Goal: Information Seeking & Learning: Check status

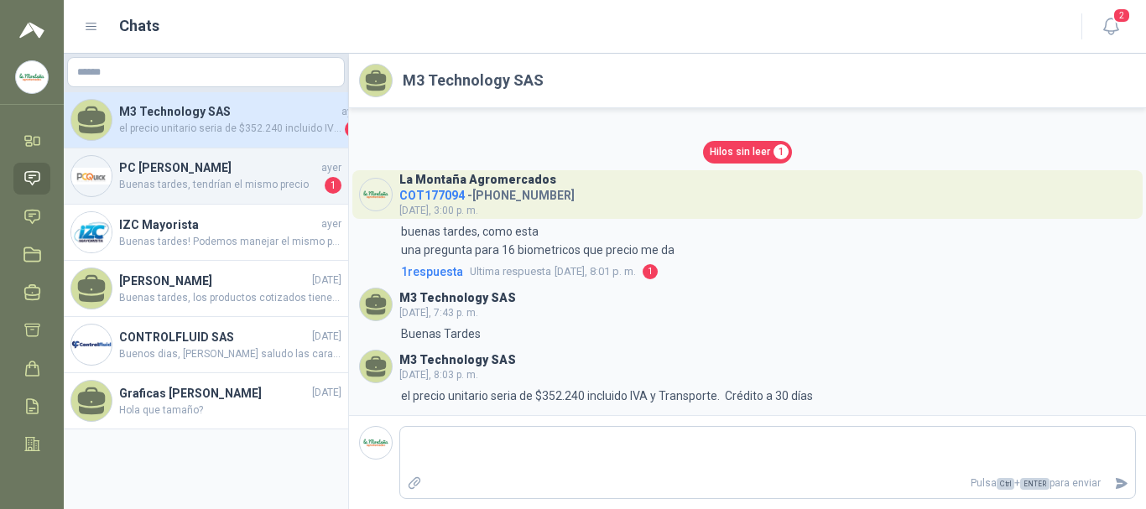
click at [182, 181] on span "Buenas tardes, tendrían el mismo precio" at bounding box center [220, 185] width 202 height 17
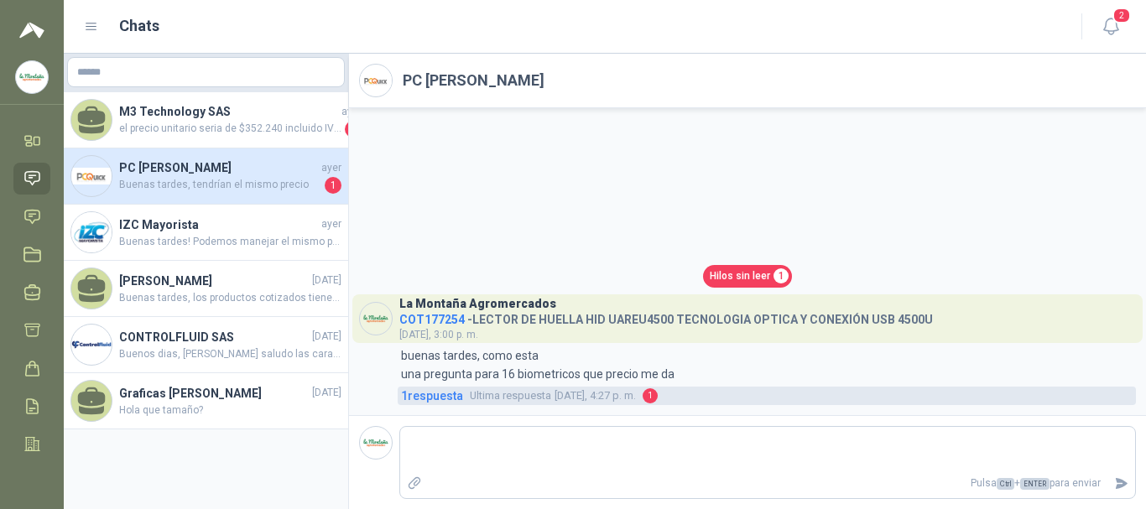
click at [490, 398] on span "Ultima respuesta [DATE], 4:27 p. m." at bounding box center [553, 396] width 166 height 17
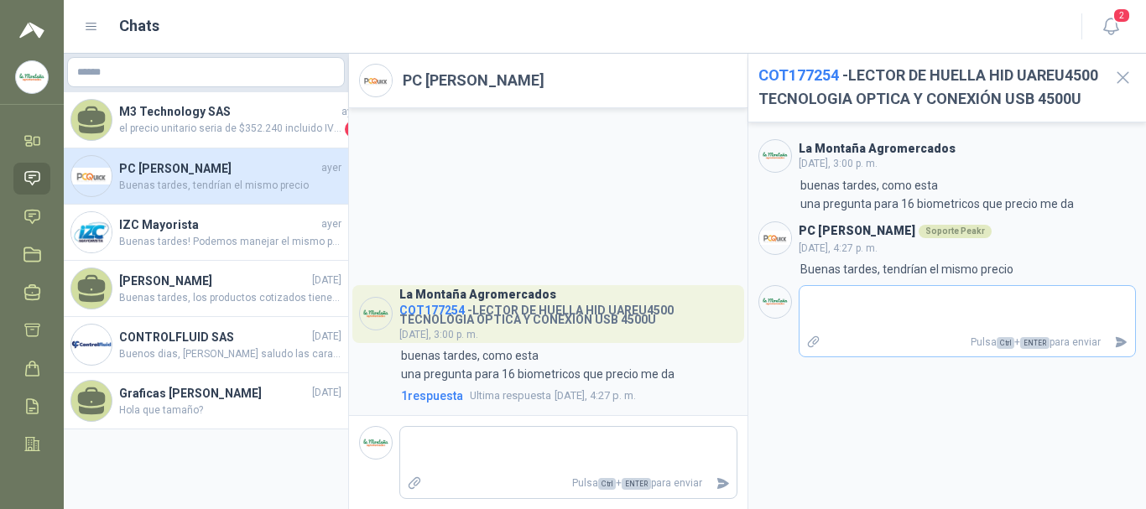
click at [490, 328] on textarea at bounding box center [968, 309] width 337 height 39
type textarea "*"
type textarea "**"
type textarea "***"
type textarea "****"
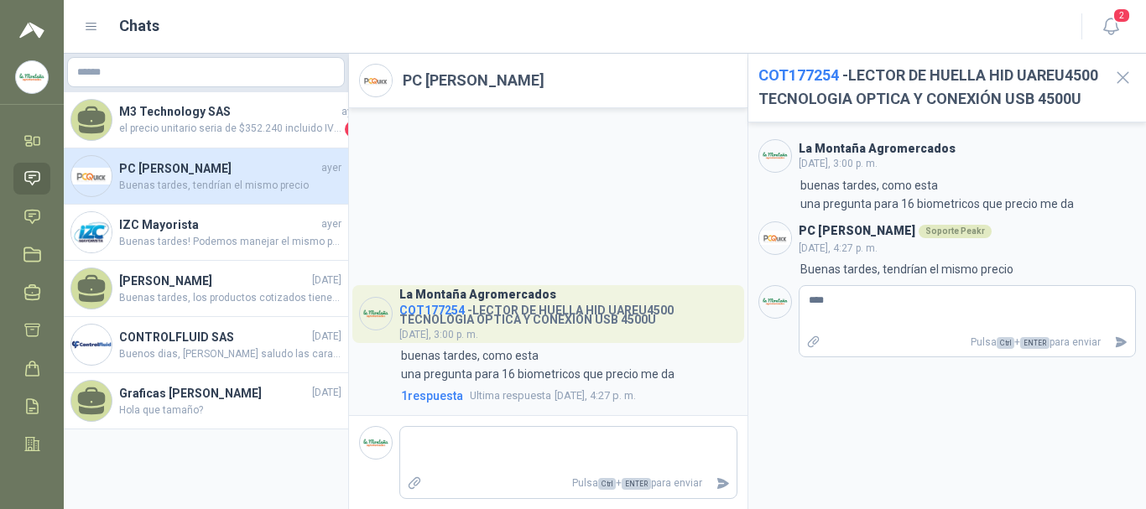
type textarea "*****"
type textarea "******"
type textarea "*******"
type textarea "********"
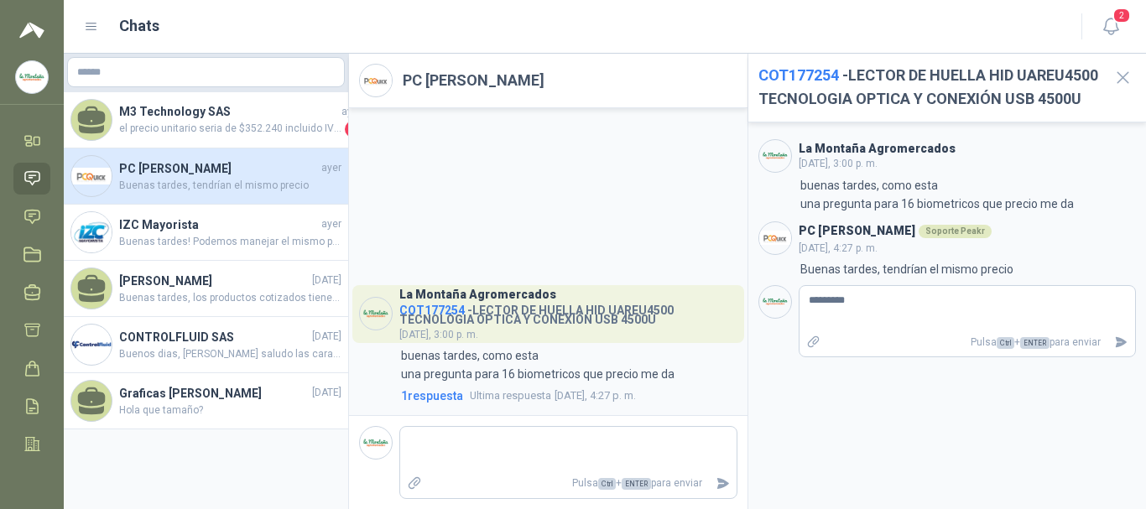
type textarea "**********"
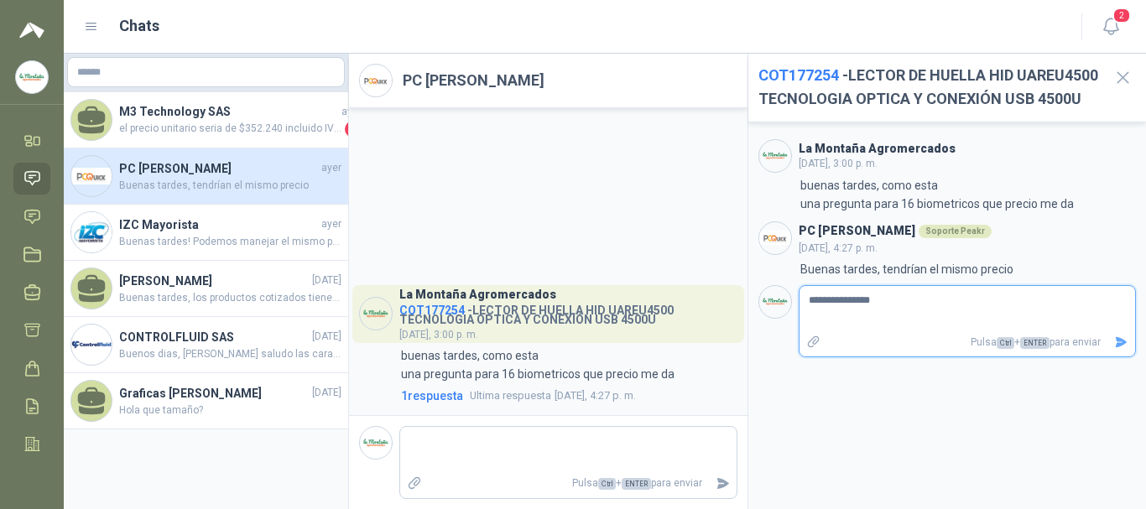
click at [490, 350] on icon "Enviar" at bounding box center [1122, 343] width 14 height 14
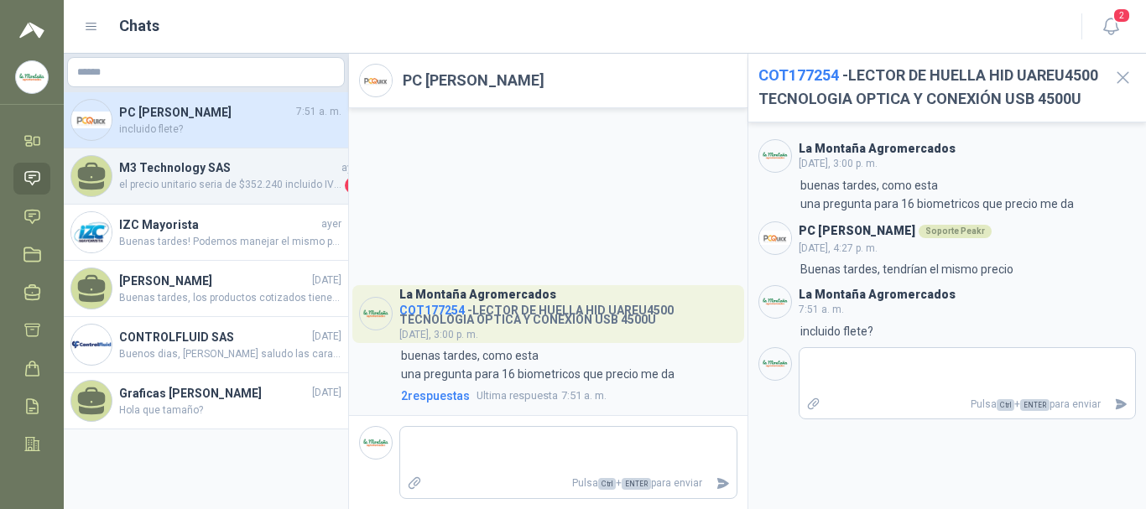
click at [156, 179] on span "el precio unitario seria de $352.240 incluido IVA y Transporte. Crédito a 30 dí…" at bounding box center [230, 185] width 222 height 17
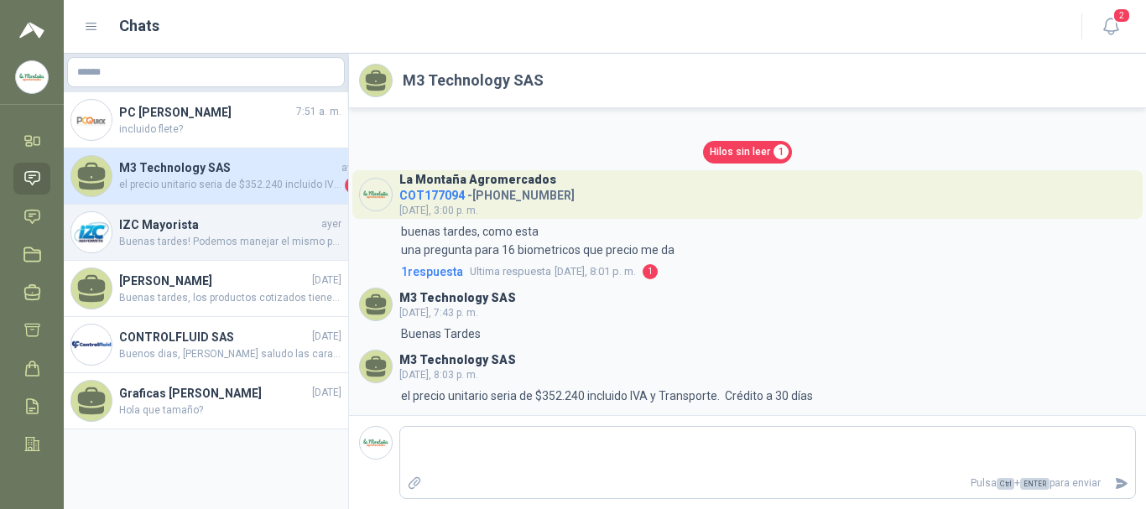
drag, startPoint x: 160, startPoint y: 224, endPoint x: 541, endPoint y: 326, distance: 394.6
click at [161, 225] on h4 "IZC Mayorista" at bounding box center [218, 225] width 199 height 18
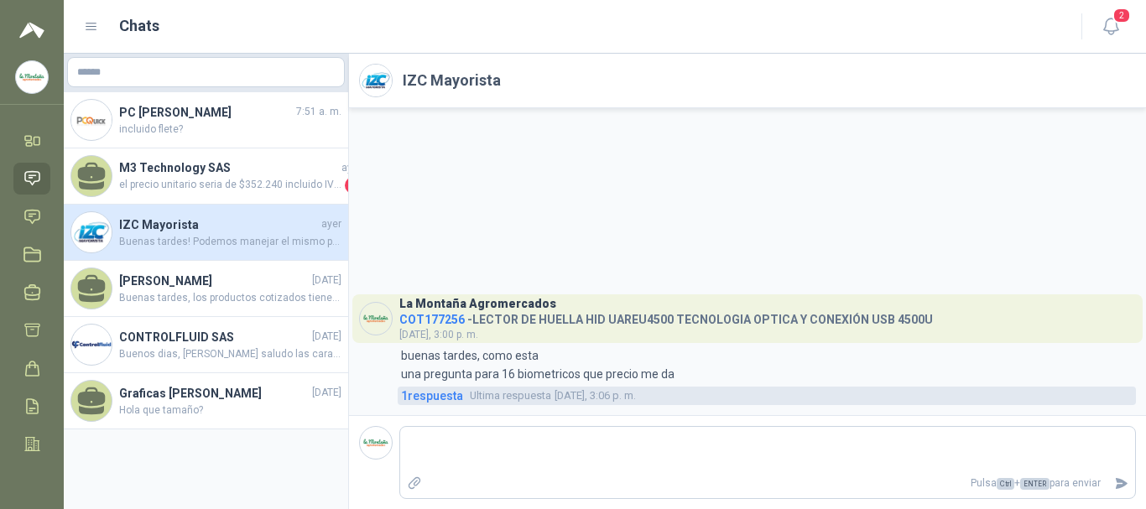
click at [490, 398] on span "Ultima respuesta" at bounding box center [510, 396] width 81 height 17
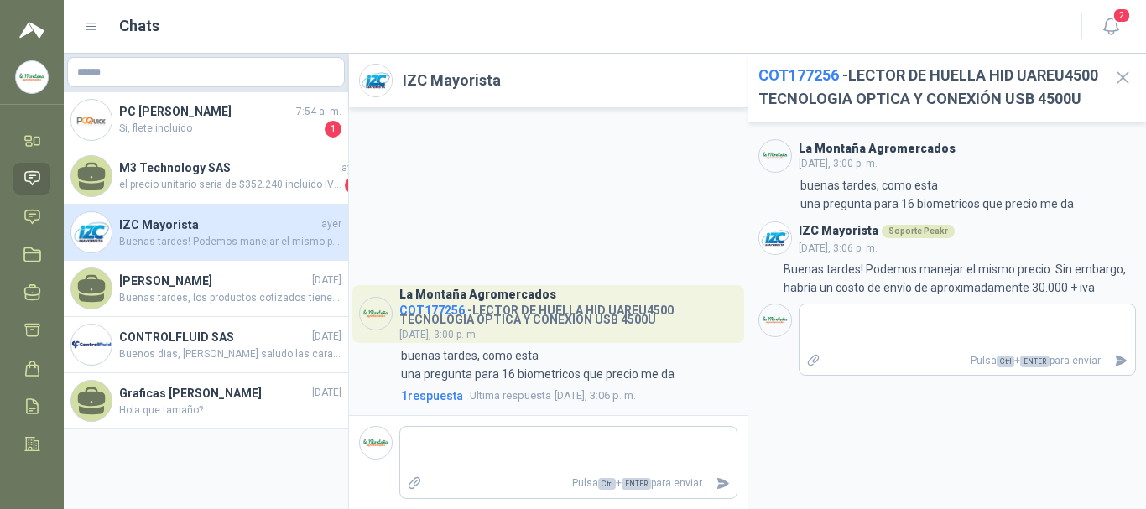
click at [490, 233] on div "La Montaña Agromercados COT177256 - LECTOR DE HUELLA HID UAREU4500 TECNOLOGIA O…" at bounding box center [548, 261] width 399 height 307
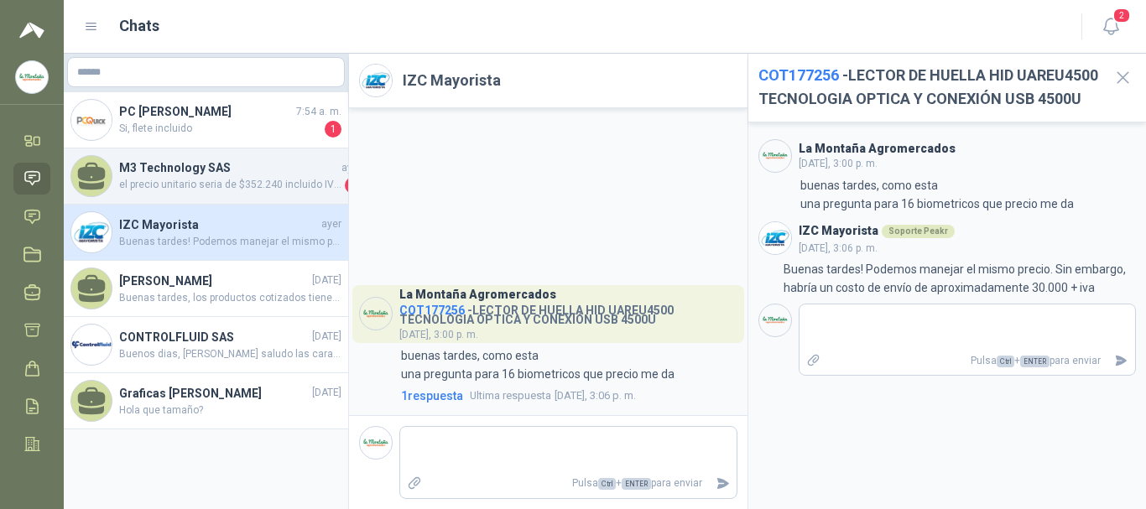
click at [160, 182] on span "el precio unitario seria de $352.240 incluido IVA y Transporte. Crédito a 30 dí…" at bounding box center [230, 185] width 222 height 17
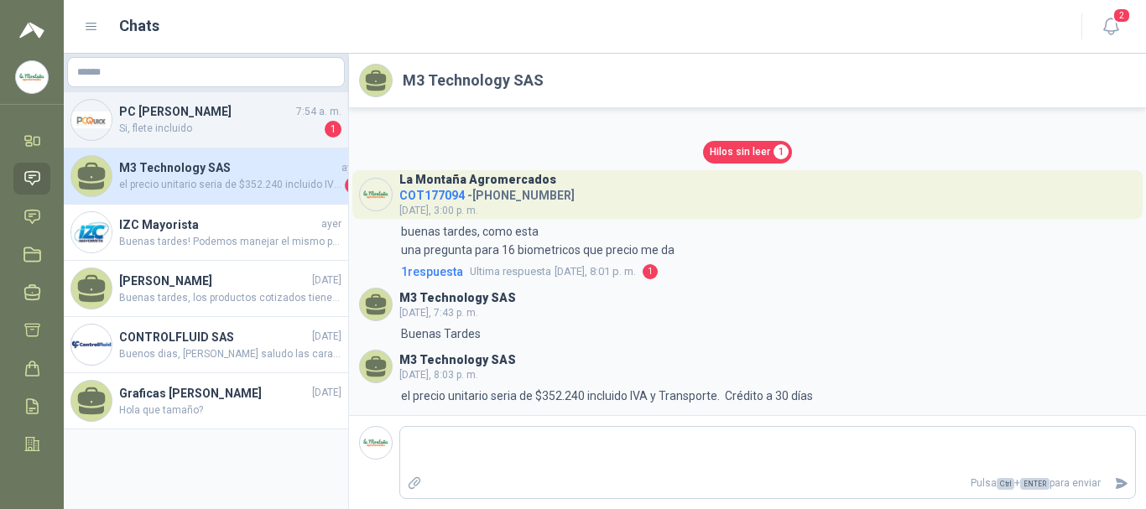
click at [162, 131] on span "Si, flete incluido" at bounding box center [220, 129] width 202 height 17
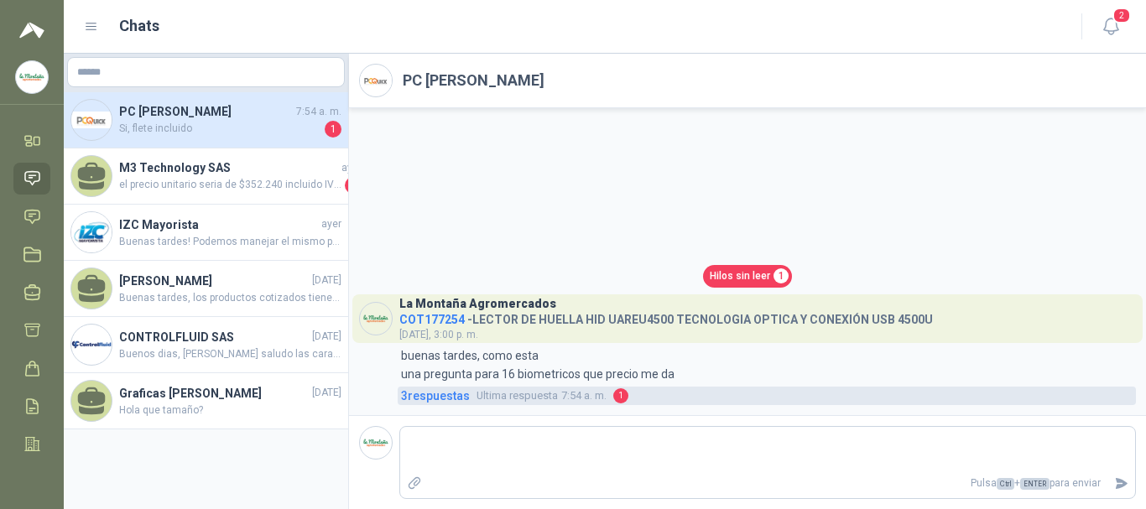
click at [442, 399] on span "3 respuesta s" at bounding box center [435, 396] width 69 height 18
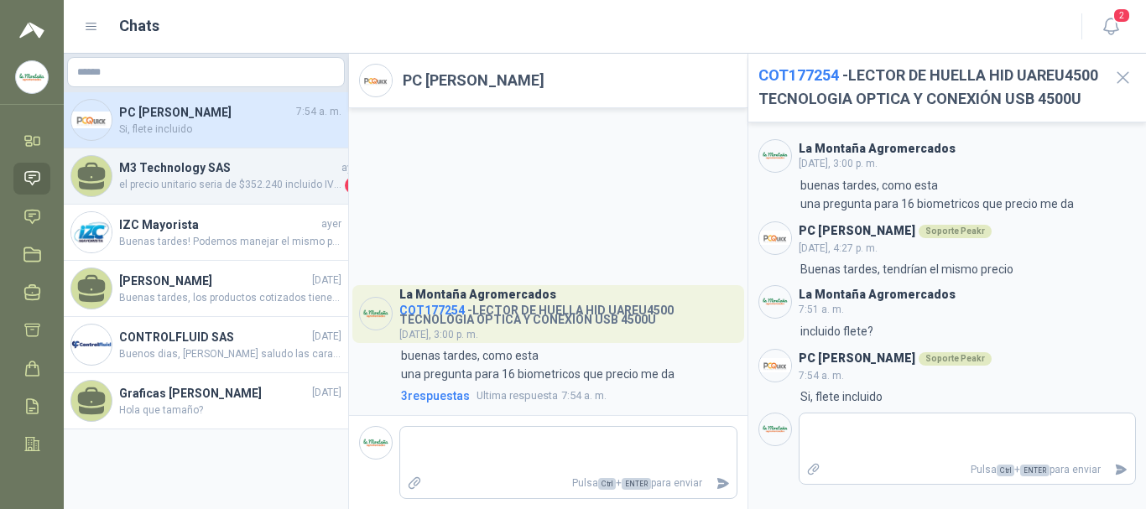
click at [171, 179] on span "el precio unitario seria de $352.240 incluido IVA y Transporte. Crédito a 30 dí…" at bounding box center [230, 185] width 222 height 17
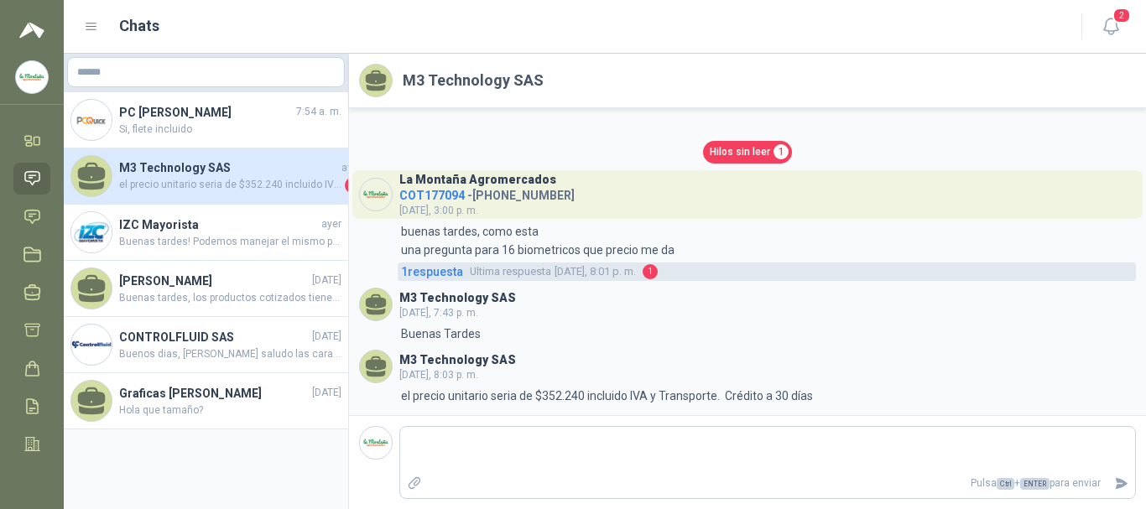
click at [490, 271] on span "Ultima respuesta" at bounding box center [510, 272] width 81 height 17
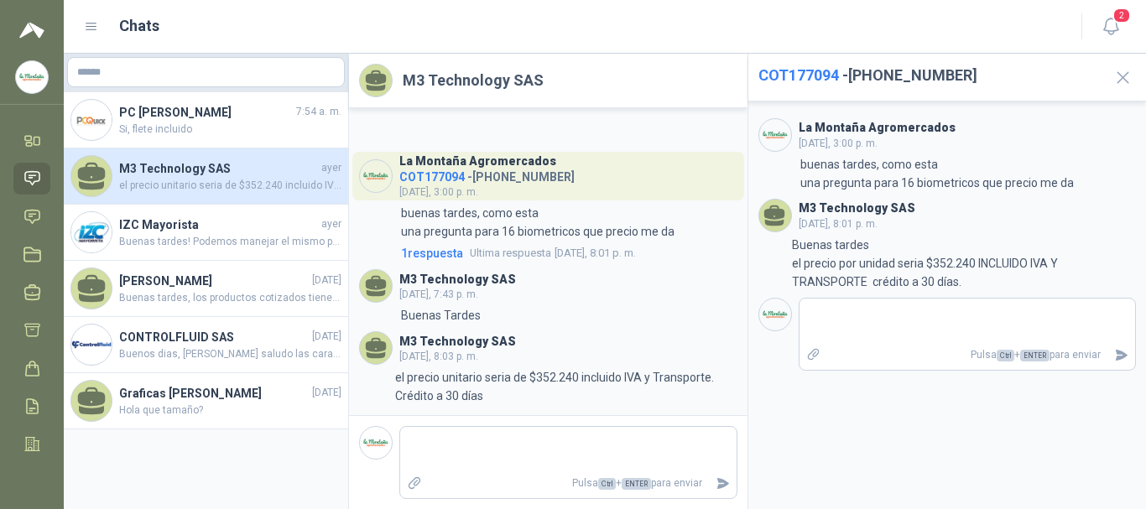
click at [28, 173] on icon at bounding box center [32, 178] width 14 height 13
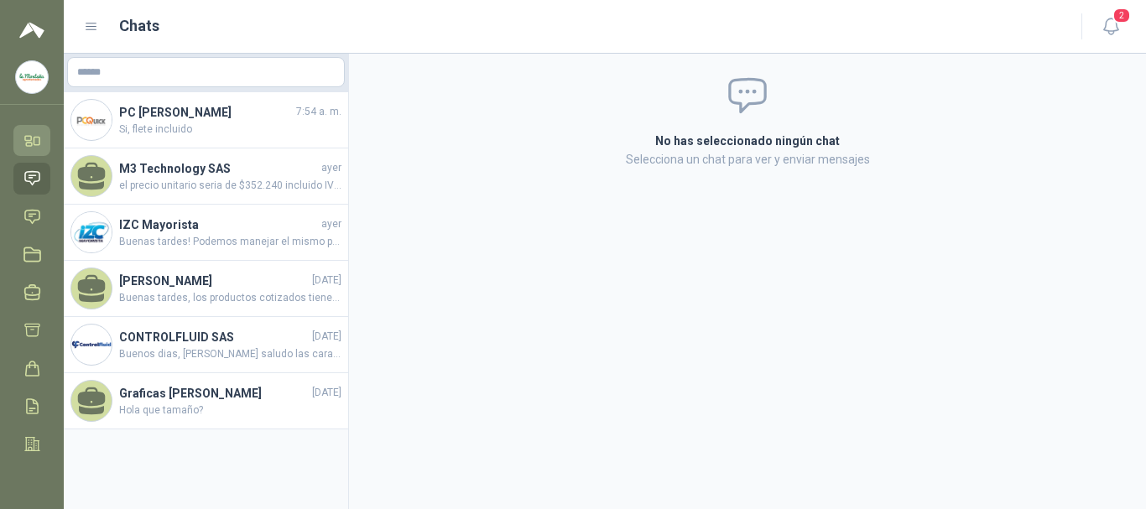
click at [29, 143] on icon at bounding box center [29, 144] width 6 height 3
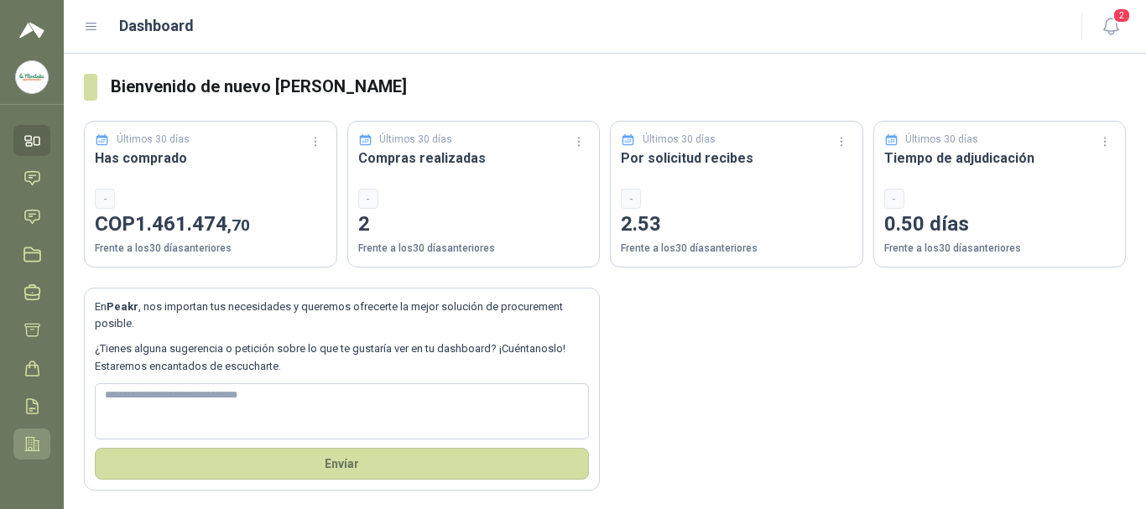
click at [24, 438] on icon at bounding box center [33, 445] width 18 height 18
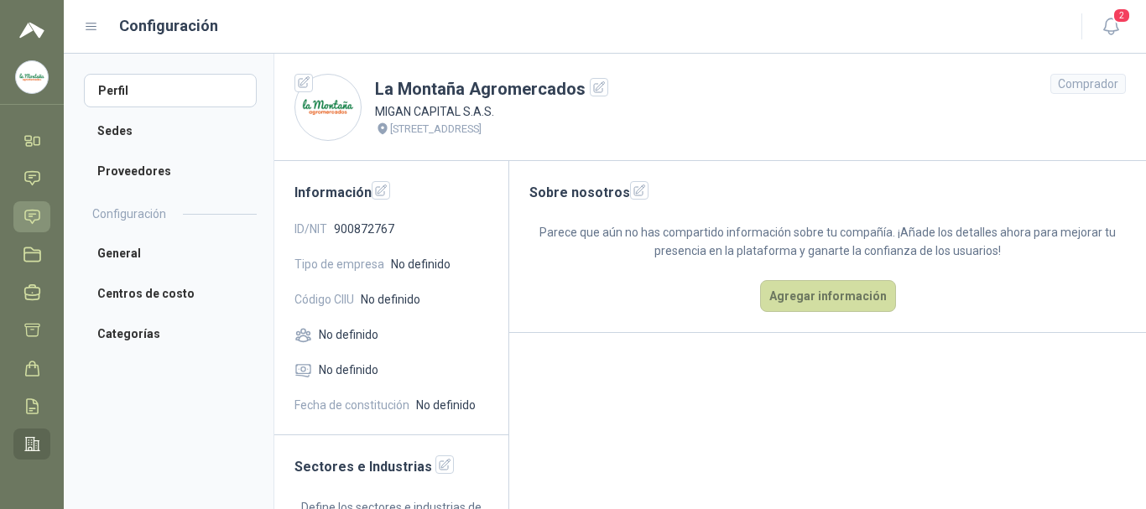
click at [18, 212] on link "Solicitudes" at bounding box center [31, 216] width 37 height 31
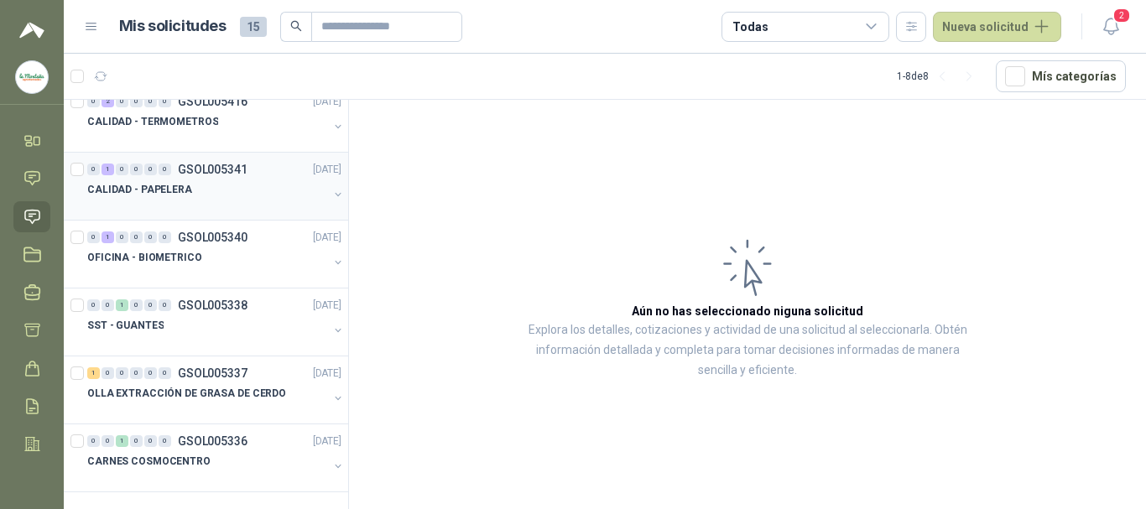
scroll to position [152, 0]
click at [177, 264] on p "OFICINA - BIOMETRICO" at bounding box center [144, 257] width 115 height 16
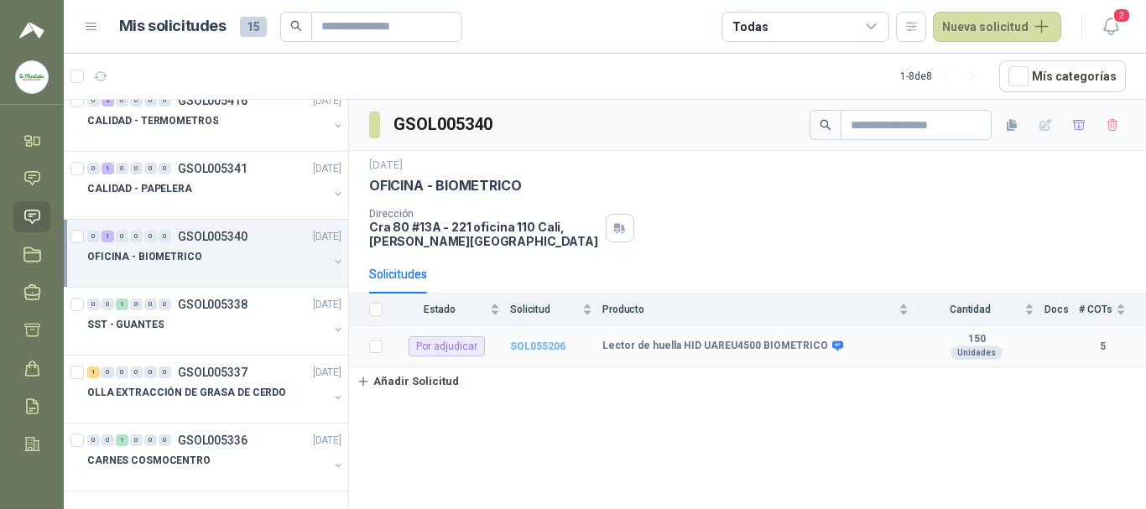
click at [490, 350] on b "SOL055206" at bounding box center [537, 347] width 55 height 12
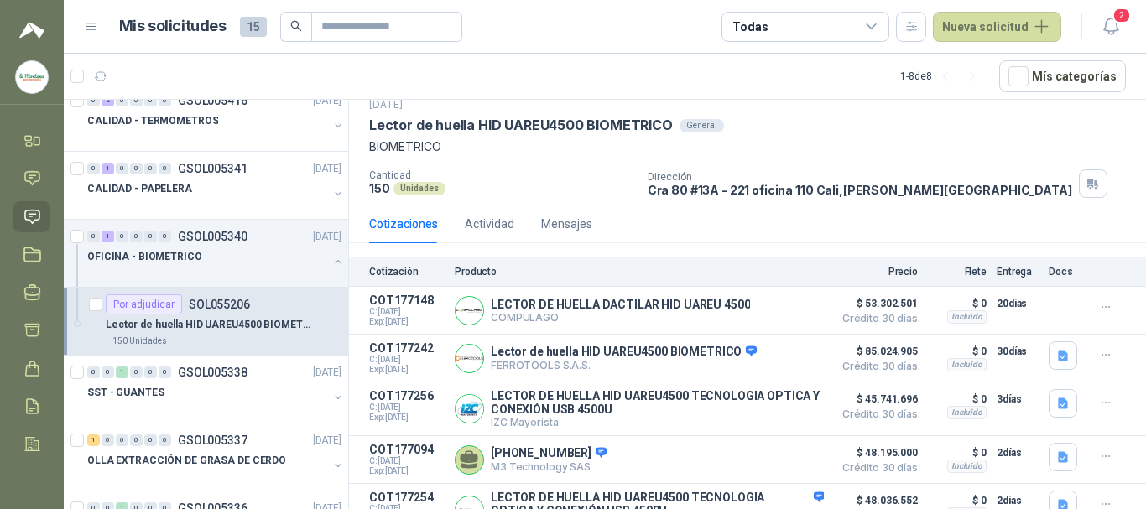
scroll to position [86, 0]
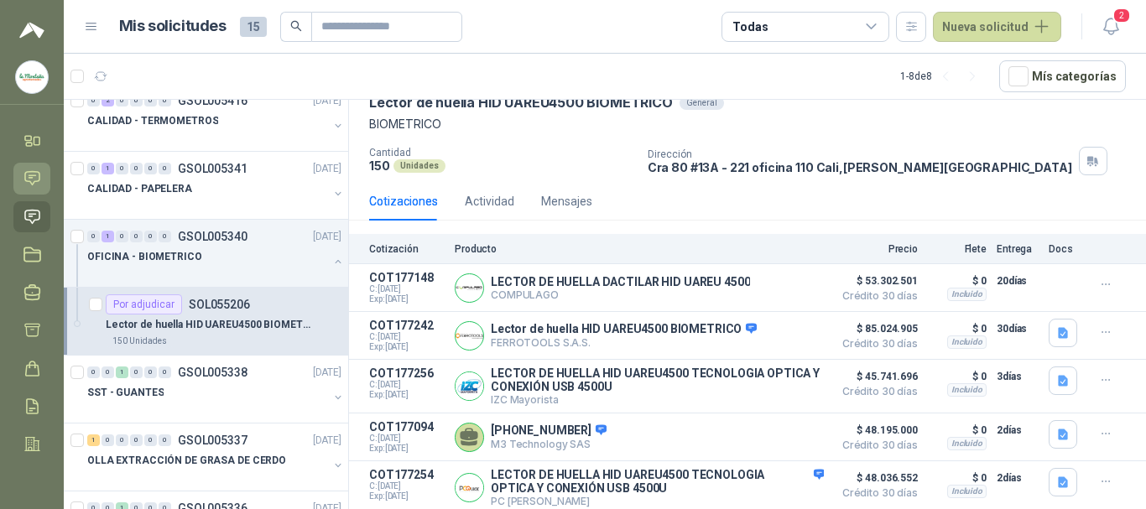
click at [32, 177] on icon at bounding box center [33, 179] width 18 height 18
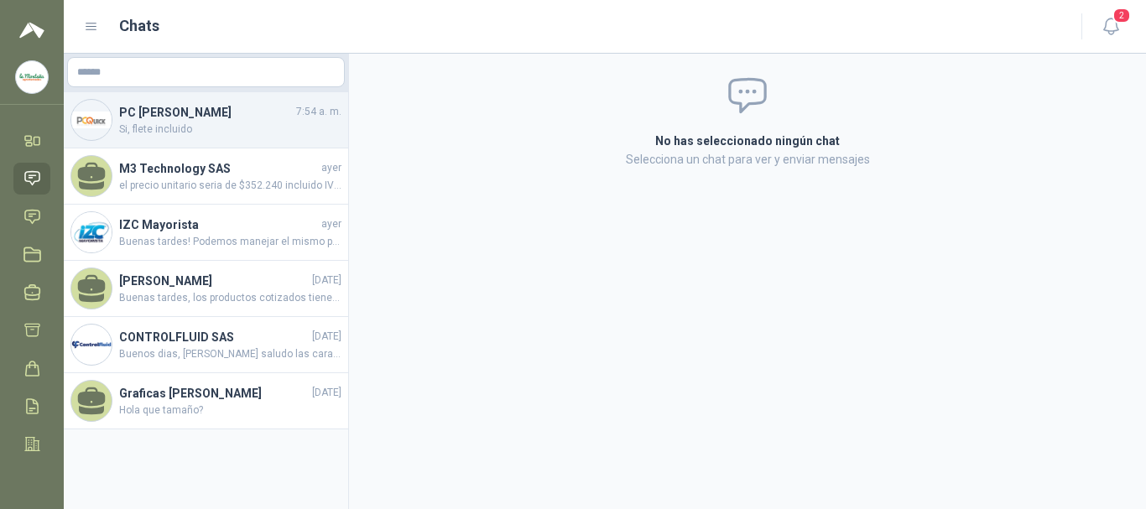
click at [209, 115] on h4 "PC [PERSON_NAME]" at bounding box center [206, 112] width 174 height 18
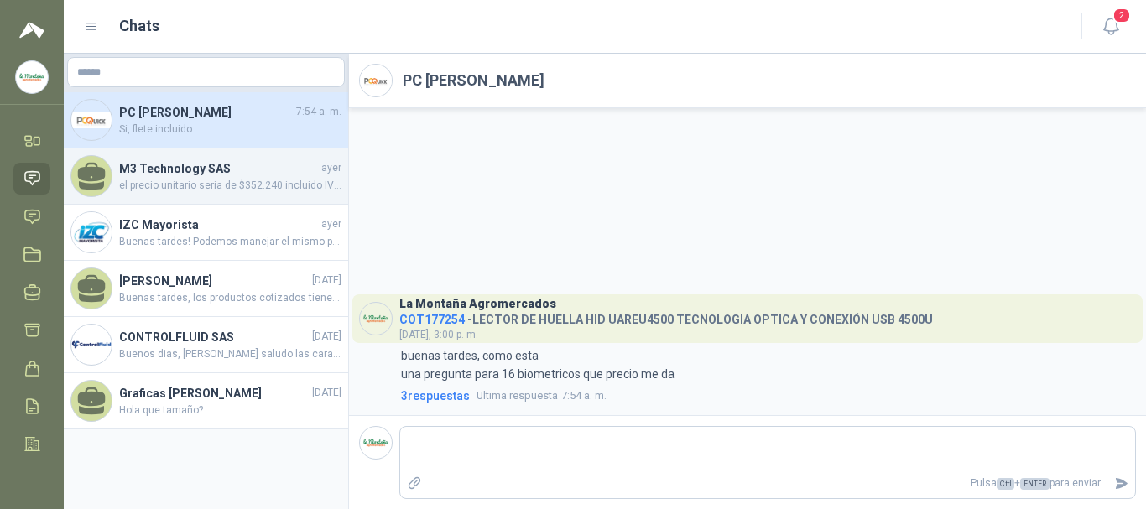
click at [198, 186] on span "el precio unitario seria de $352.240 incluido IVA y Transporte. Crédito a 30 dí…" at bounding box center [230, 186] width 222 height 16
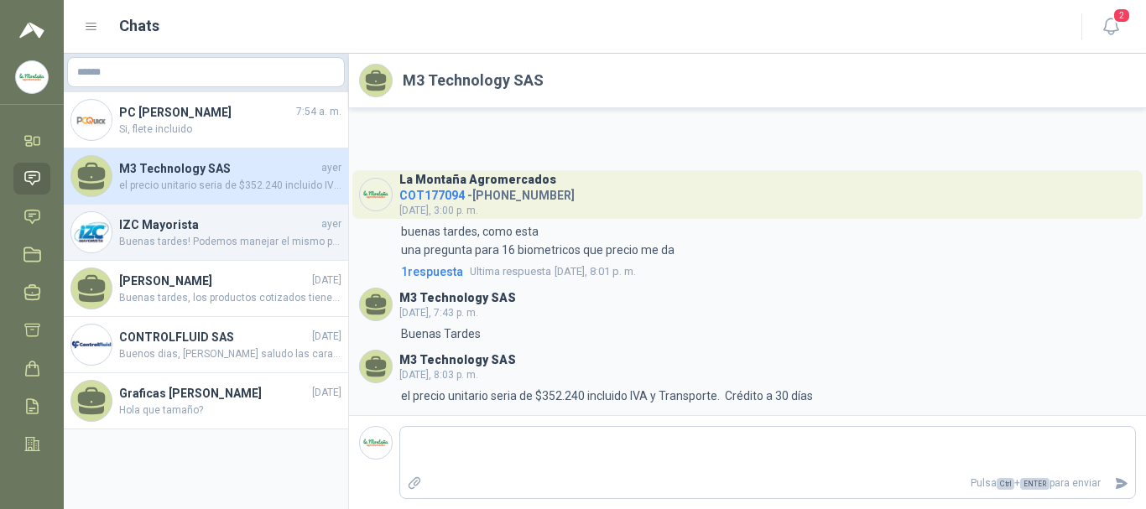
click at [180, 244] on span "Buenas tardes! Podemos manejar el mismo precio. Sin embargo, habría un costo de…" at bounding box center [230, 242] width 222 height 16
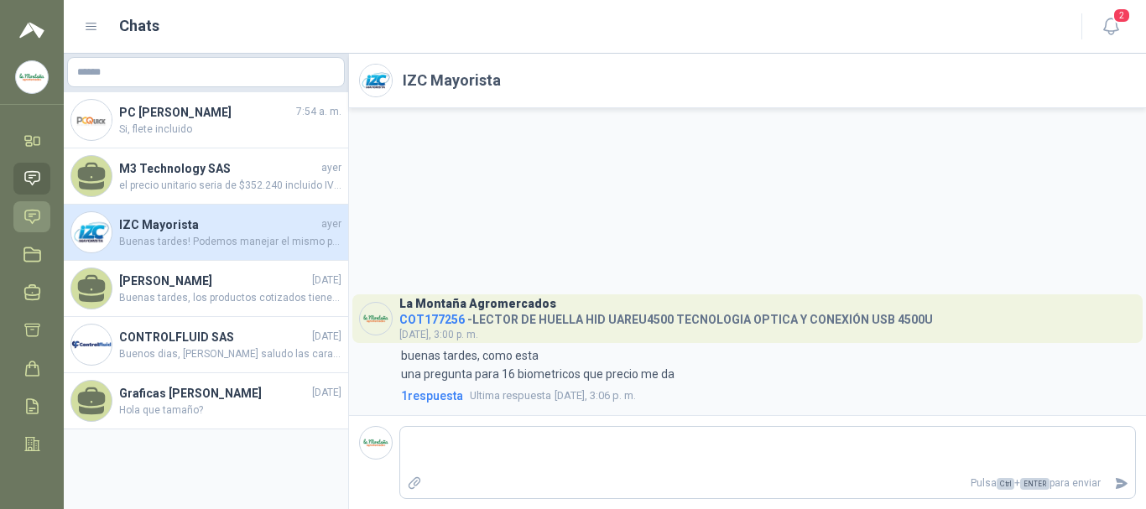
click at [27, 216] on icon at bounding box center [33, 217] width 18 height 18
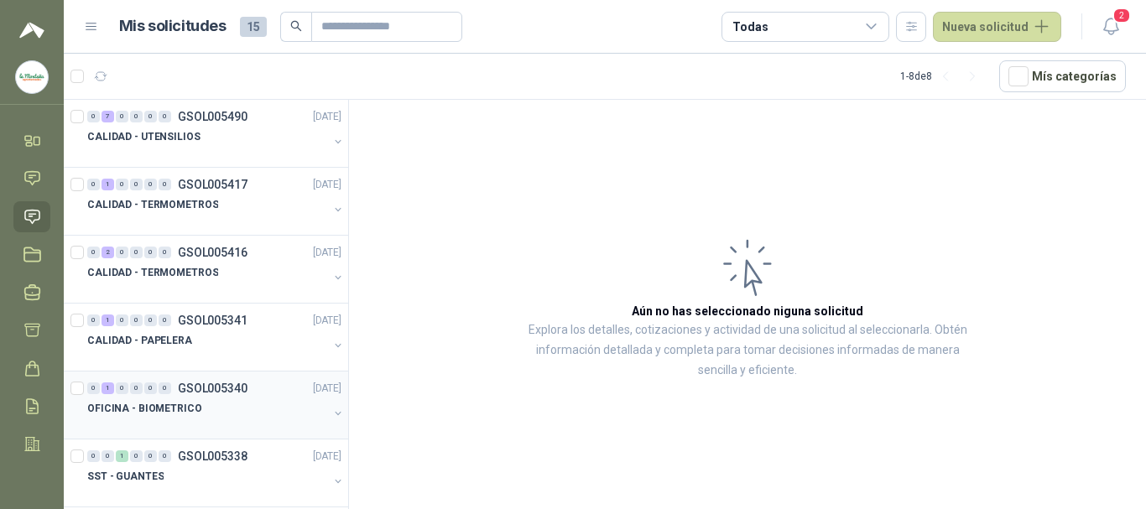
click at [231, 421] on div at bounding box center [207, 425] width 241 height 13
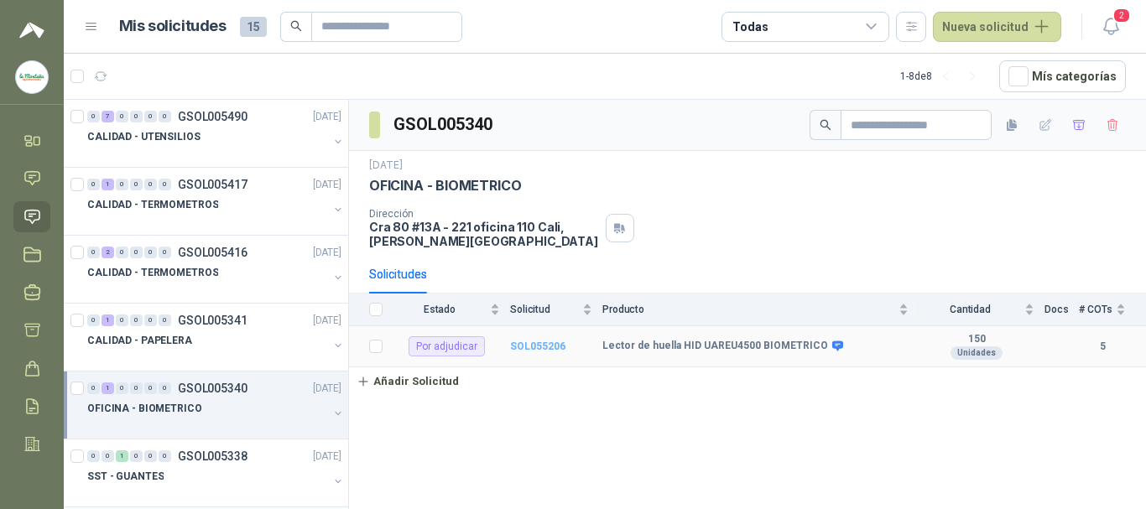
click at [490, 347] on b "SOL055206" at bounding box center [537, 347] width 55 height 12
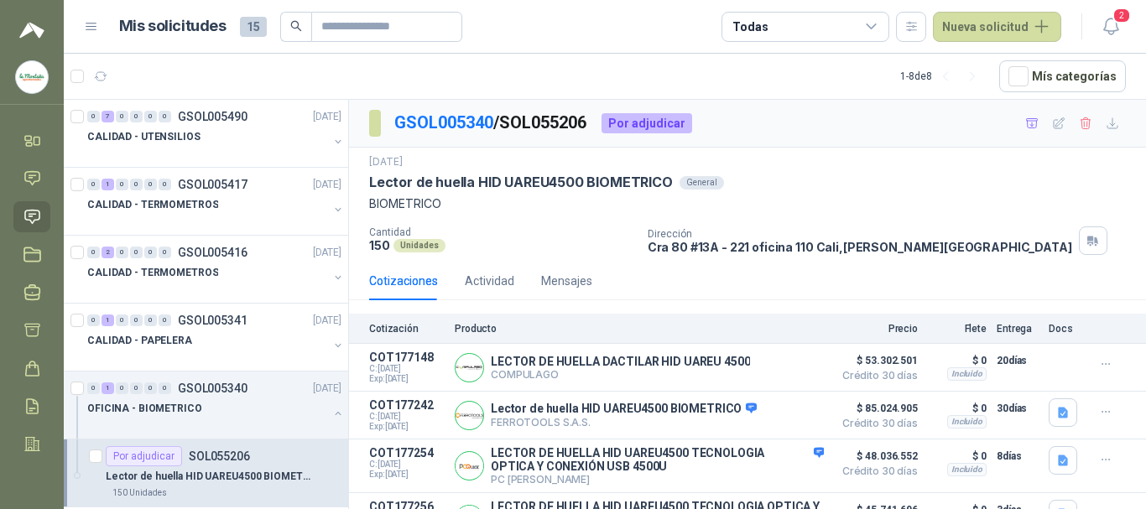
scroll to position [86, 0]
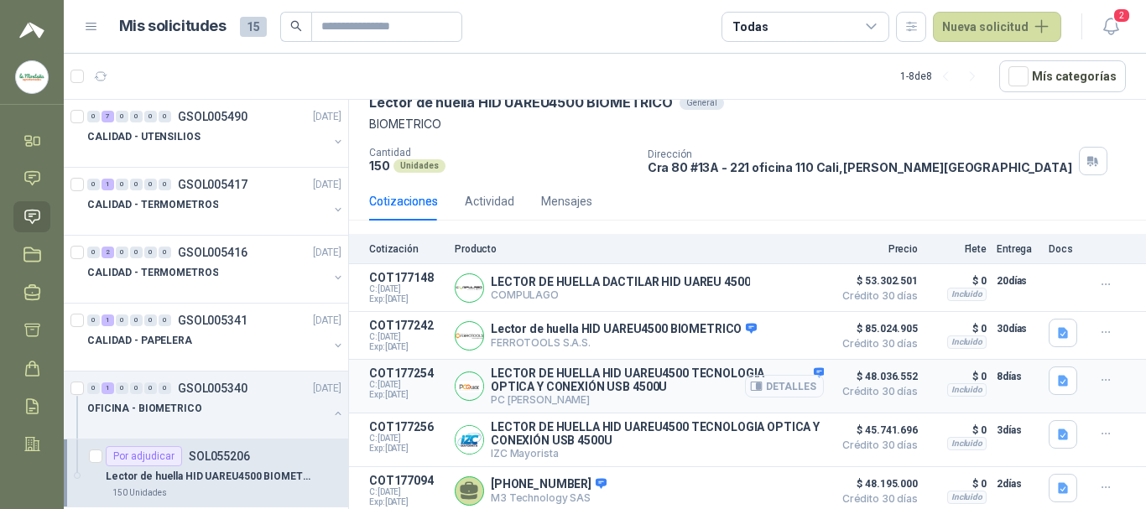
click at [490, 383] on button "Detalles" at bounding box center [784, 386] width 79 height 23
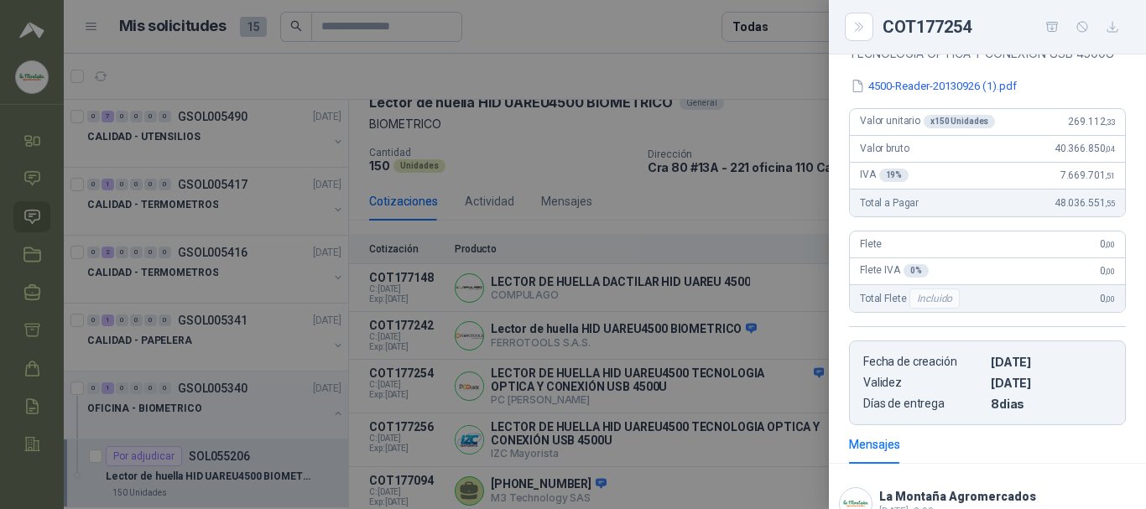
scroll to position [252, 0]
drag, startPoint x: 1032, startPoint y: 241, endPoint x: 1105, endPoint y: 240, distance: 72.2
click at [490, 216] on div "Total a Pagar 48.036.551 ,55" at bounding box center [987, 202] width 275 height 27
drag, startPoint x: 971, startPoint y: 445, endPoint x: 1068, endPoint y: 443, distance: 96.5
click at [490, 425] on article "Fecha de creación [DATE] Validez [DATE] Días de entrega 8 dias" at bounding box center [987, 382] width 277 height 85
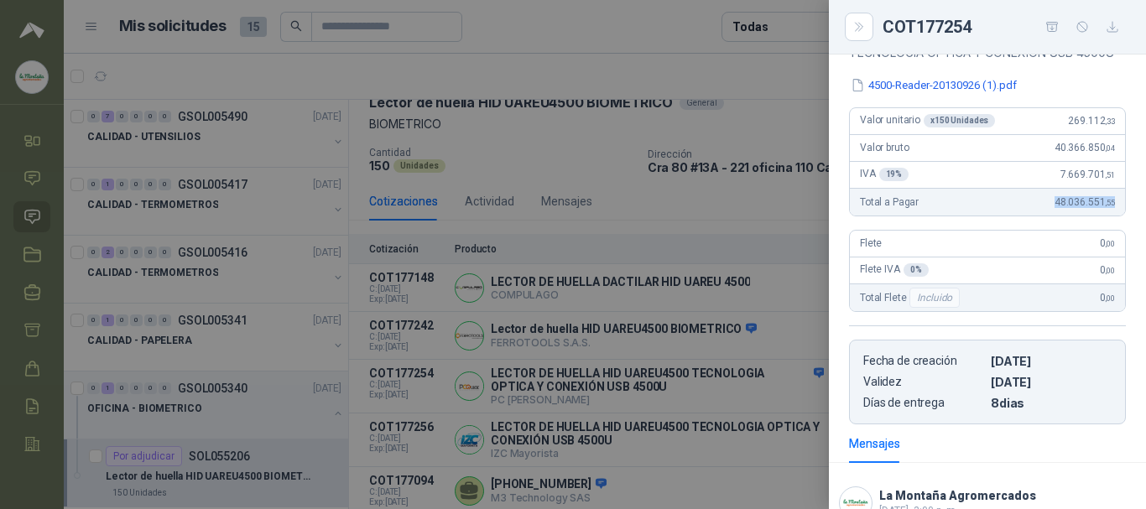
drag, startPoint x: 1031, startPoint y: 244, endPoint x: 1117, endPoint y: 244, distance: 86.4
click at [490, 244] on div "Descripción LECTOR DE HUELLA HID UAREU4500 TECNOLOGIA OPTICA Y CONEXIÓN USB 450…" at bounding box center [987, 213] width 317 height 421
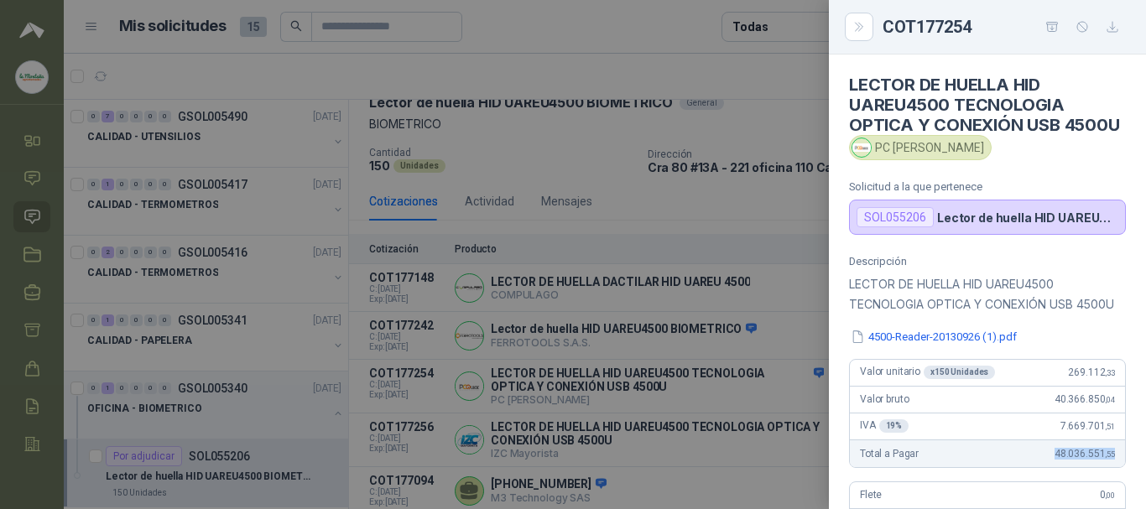
scroll to position [84, 0]
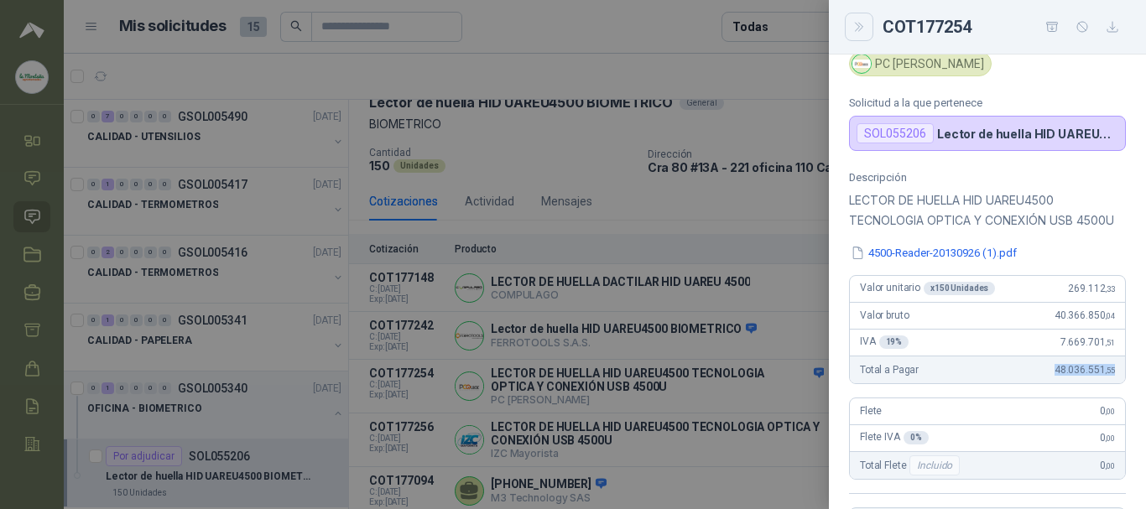
click at [490, 29] on icon "Close" at bounding box center [860, 27] width 14 height 14
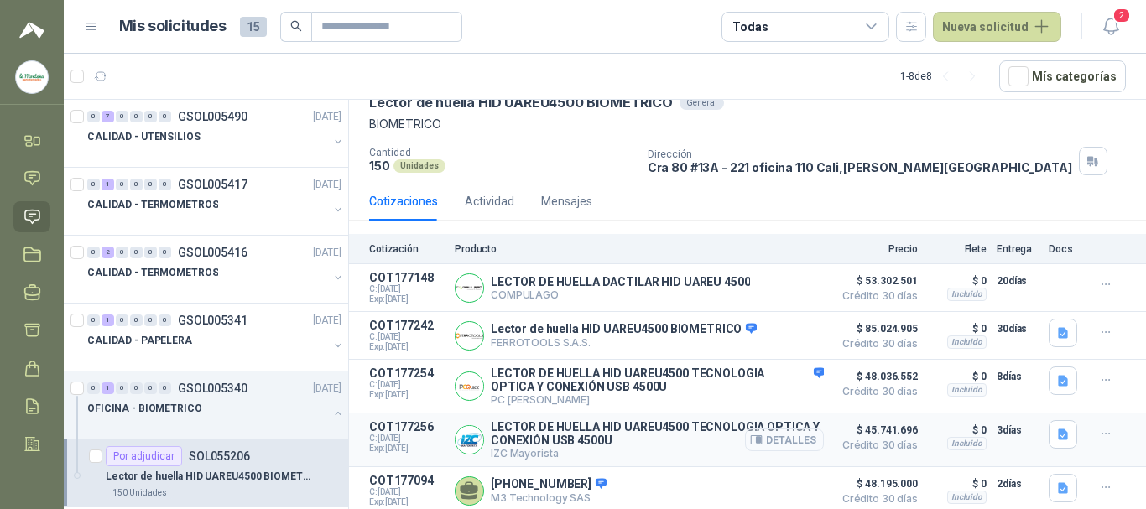
click at [490, 441] on button "Detalles" at bounding box center [784, 440] width 79 height 23
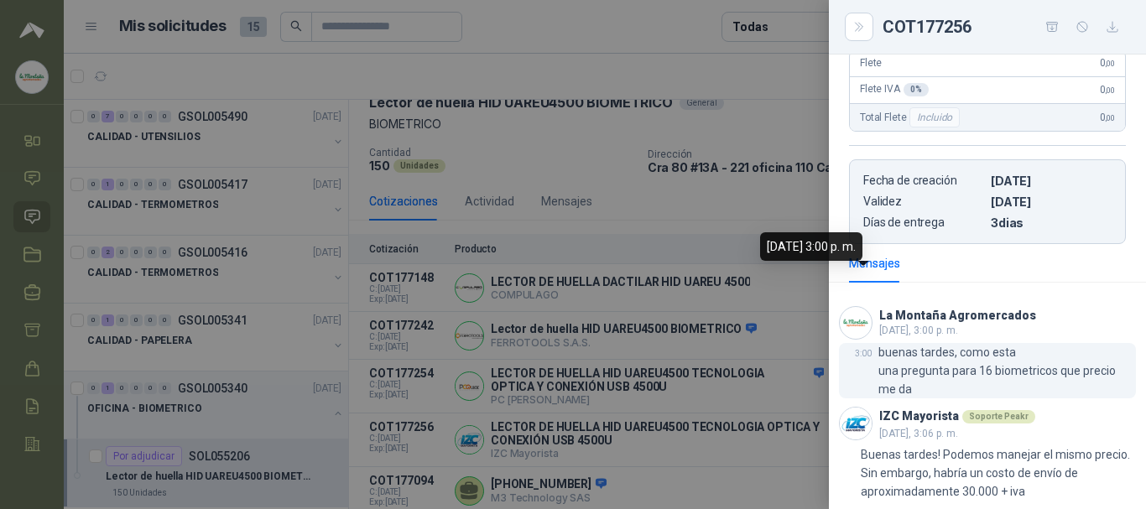
scroll to position [139, 0]
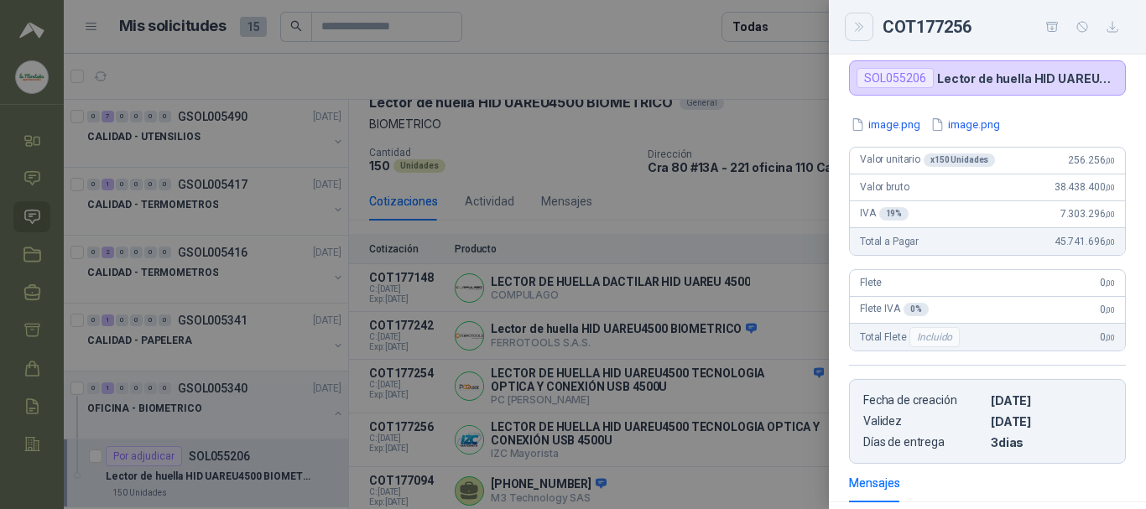
click at [490, 26] on icon "Close" at bounding box center [860, 27] width 14 height 14
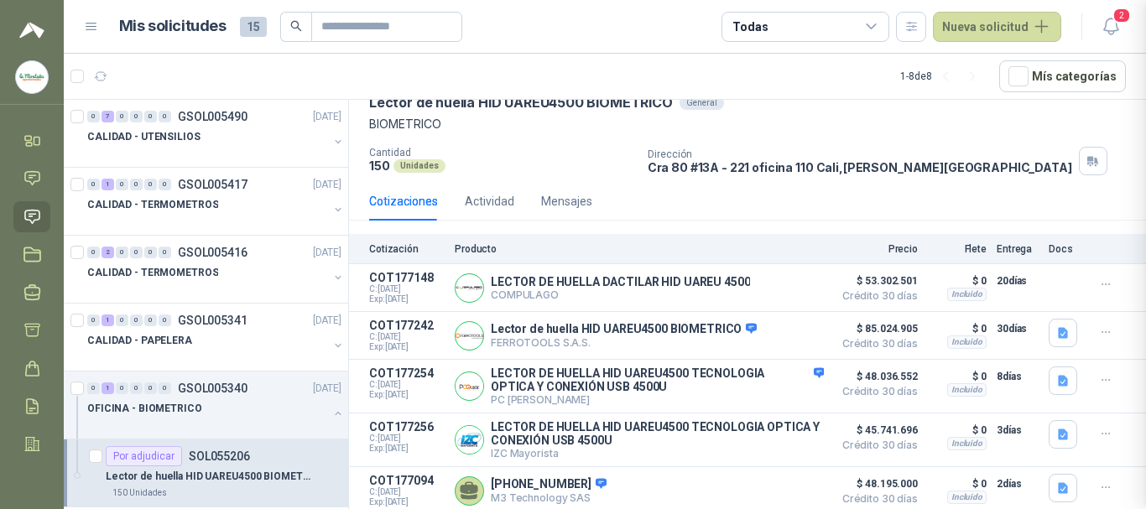
scroll to position [475, 0]
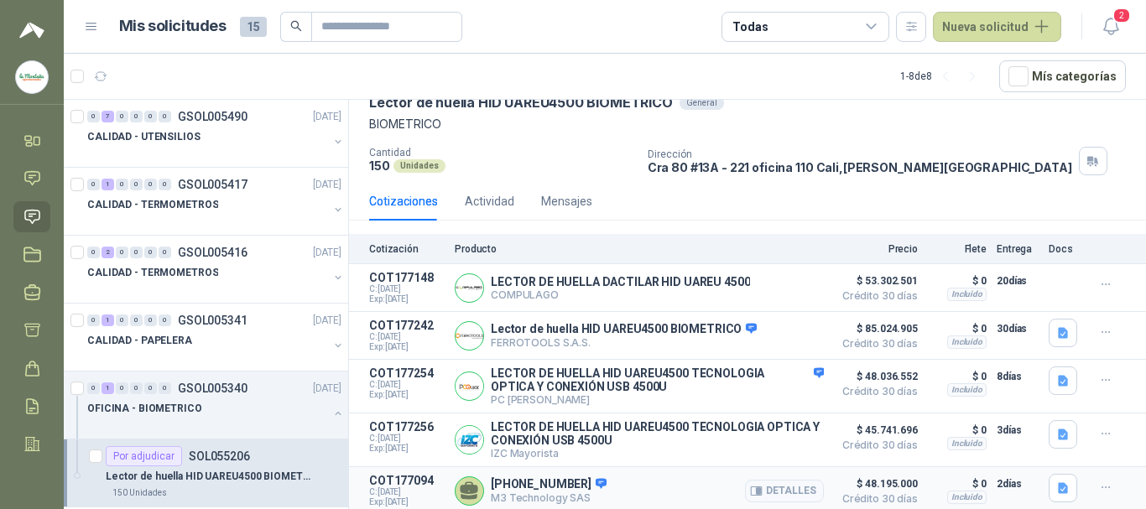
click at [490, 483] on div "[PHONE_NUMBER] M3 Technology SAS Detalles" at bounding box center [639, 491] width 369 height 34
click at [464, 483] on icon at bounding box center [470, 488] width 18 height 13
click at [490, 483] on button "Detalles" at bounding box center [784, 491] width 79 height 23
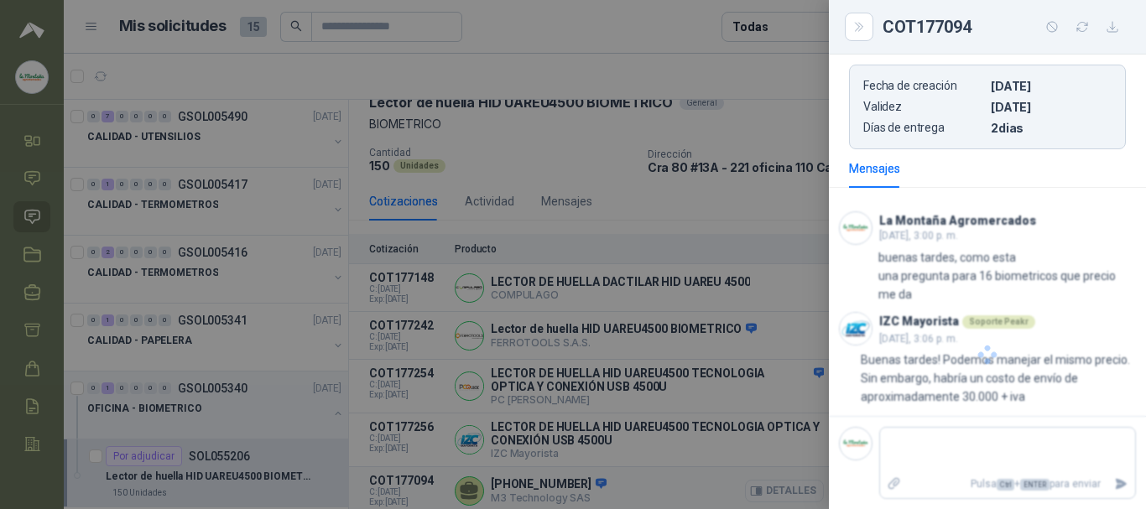
scroll to position [483, 0]
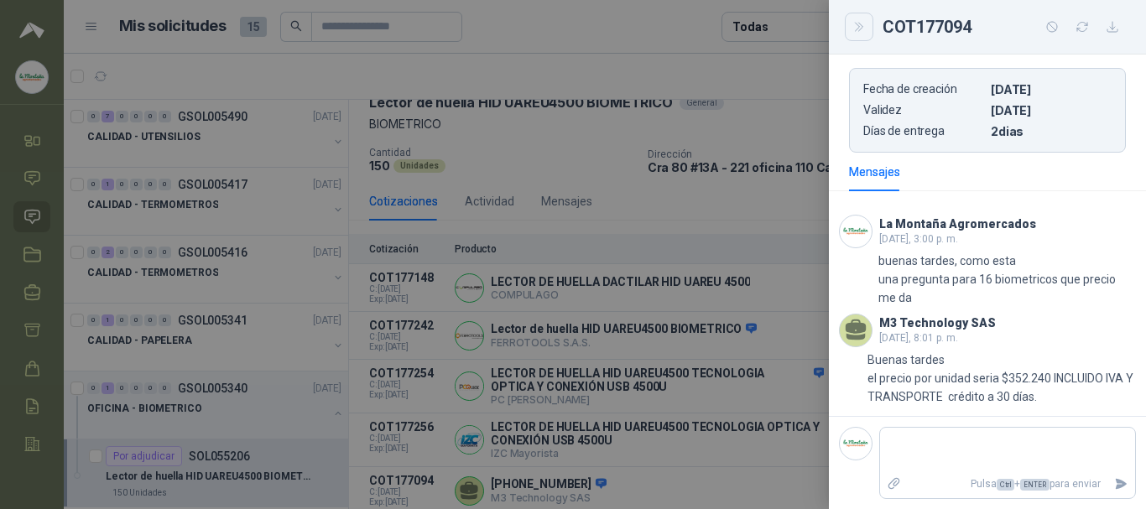
drag, startPoint x: 849, startPoint y: 27, endPoint x: 859, endPoint y: 34, distance: 12.1
click at [490, 28] on button "Close" at bounding box center [859, 27] width 29 height 29
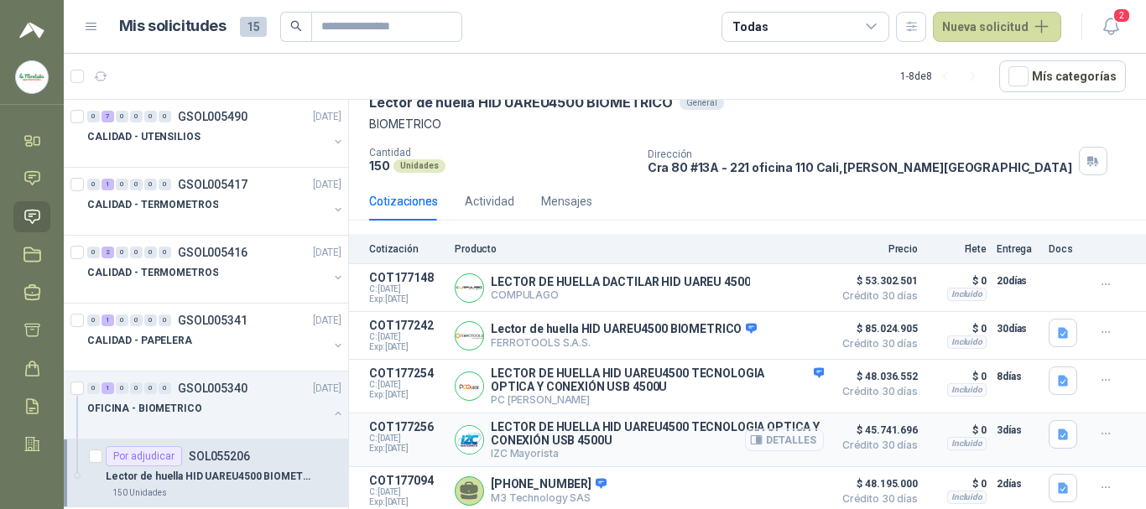
click at [490, 440] on button "Detalles" at bounding box center [784, 440] width 79 height 23
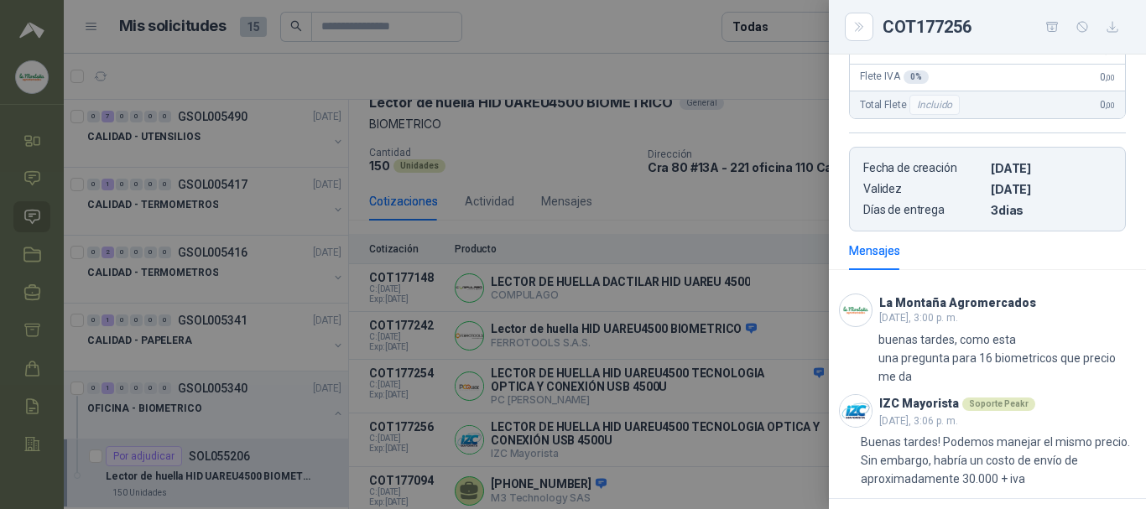
scroll to position [475, 0]
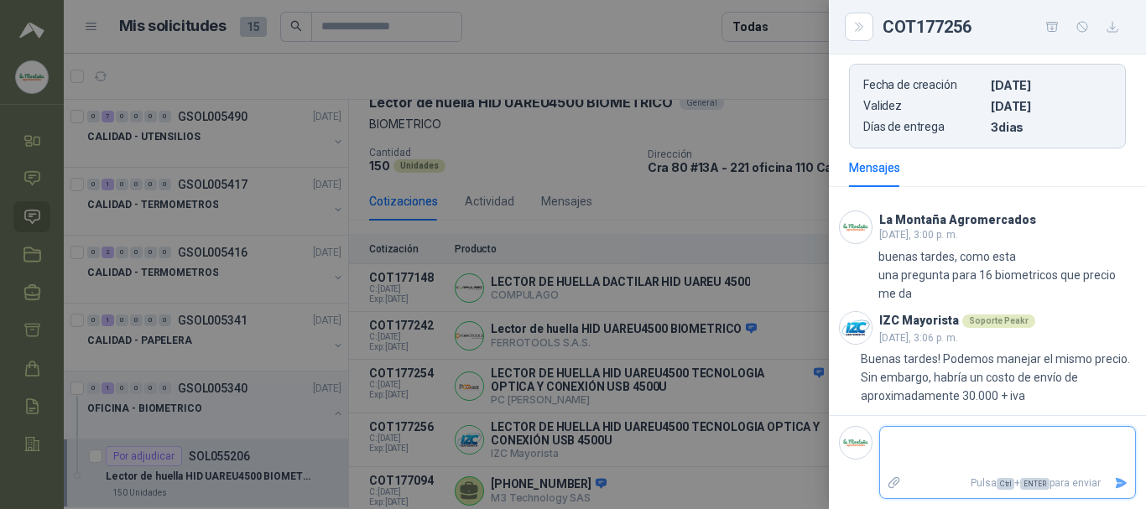
click at [490, 447] on textarea at bounding box center [1007, 450] width 255 height 39
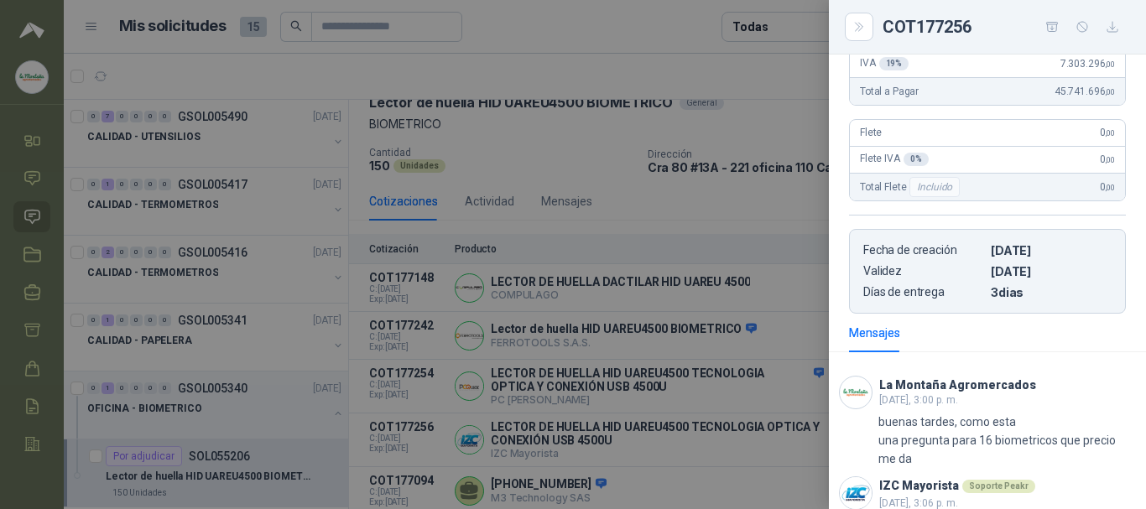
scroll to position [139, 0]
